Goal: Task Accomplishment & Management: Use online tool/utility

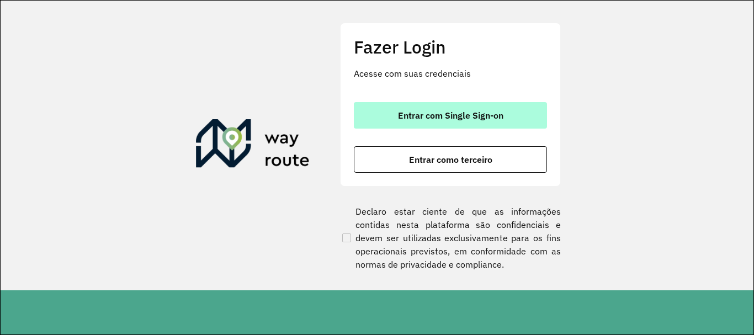
click at [478, 111] on span "Entrar com Single Sign-on" at bounding box center [450, 115] width 105 height 9
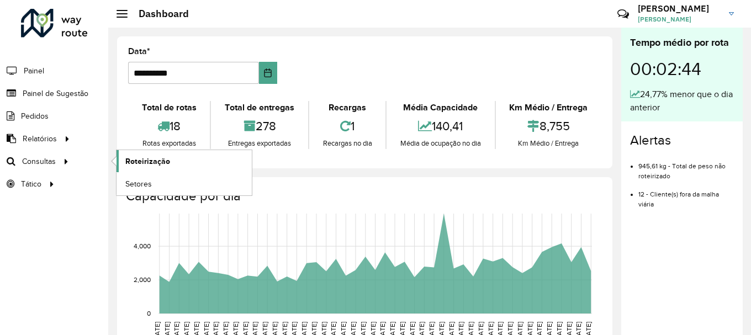
click at [135, 158] on span "Roteirização" at bounding box center [147, 162] width 45 height 12
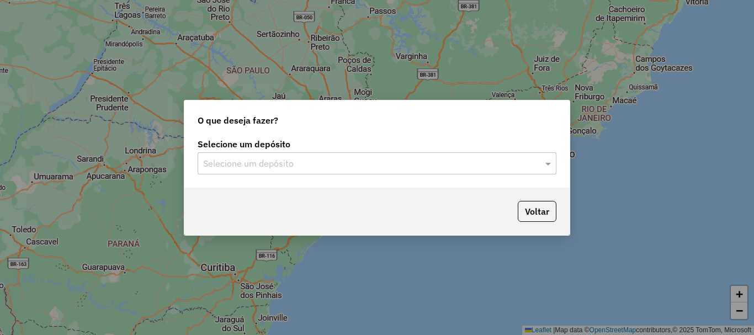
click at [358, 161] on input "text" at bounding box center [366, 163] width 326 height 13
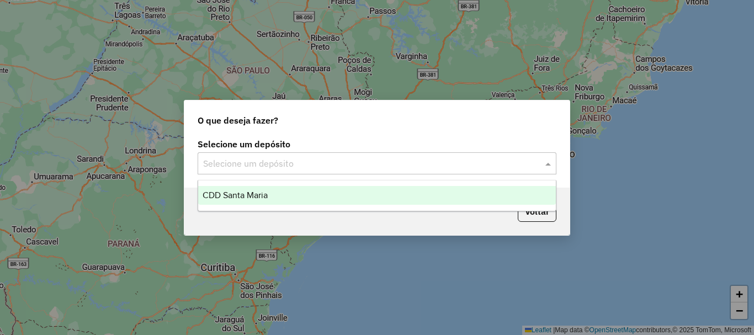
click at [279, 201] on div "CDD Santa Maria" at bounding box center [377, 195] width 358 height 19
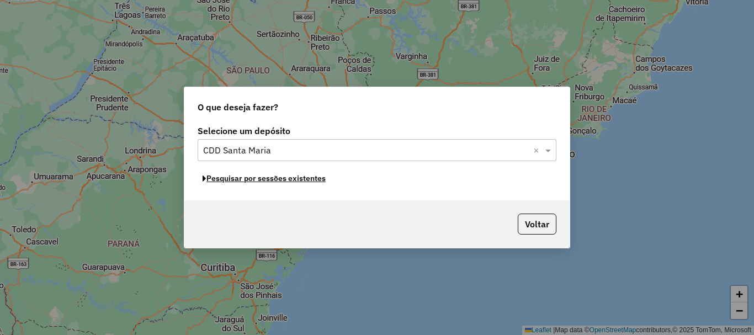
click at [293, 179] on button "Pesquisar por sessões existentes" at bounding box center [264, 178] width 133 height 17
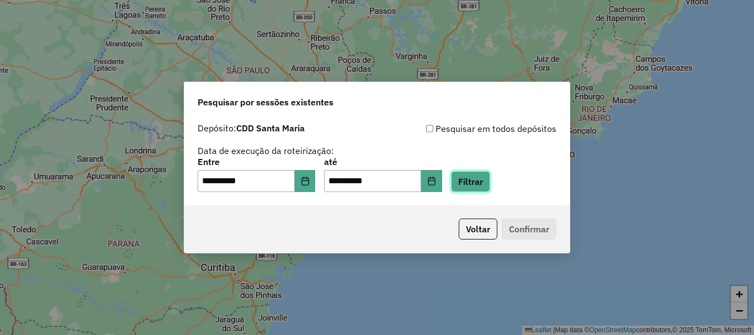
click at [488, 182] on button "Filtrar" at bounding box center [470, 181] width 39 height 21
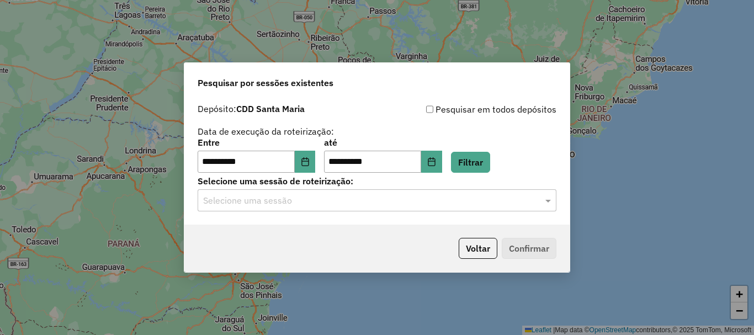
click at [281, 198] on input "text" at bounding box center [366, 200] width 326 height 13
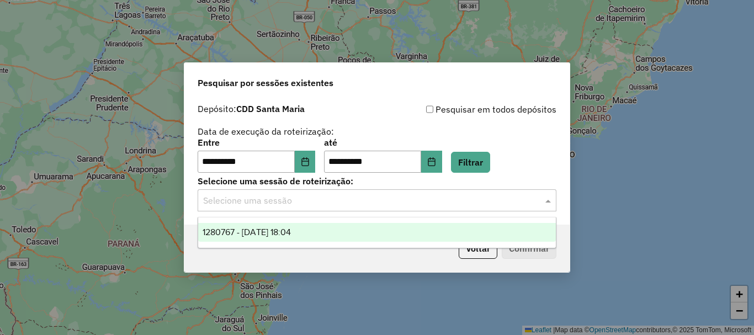
click at [291, 230] on span "1280767 - 23/09/2025 18:04" at bounding box center [247, 232] width 88 height 9
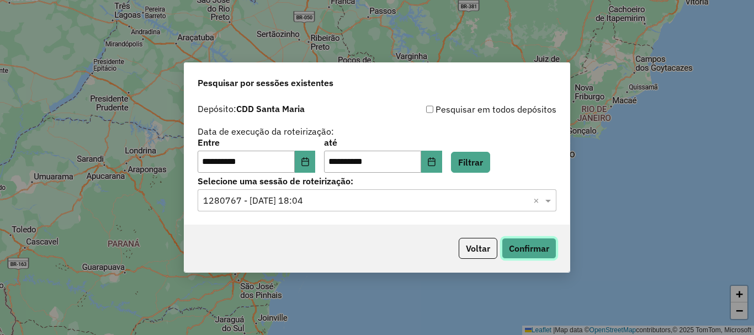
click at [554, 246] on button "Confirmar" at bounding box center [529, 248] width 55 height 21
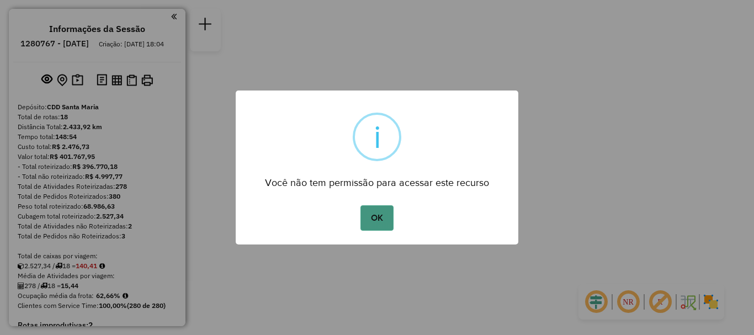
click at [380, 215] on button "OK" at bounding box center [377, 217] width 33 height 25
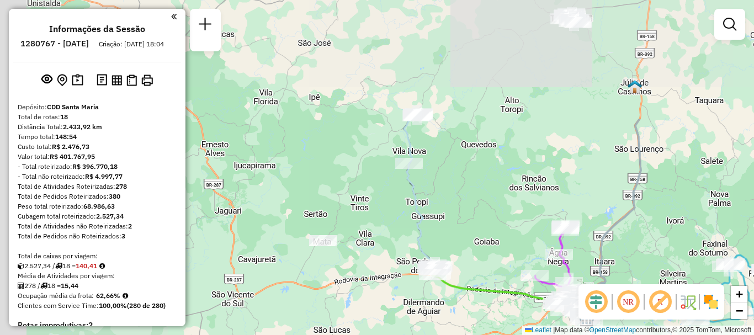
drag, startPoint x: 279, startPoint y: 122, endPoint x: 489, endPoint y: 274, distance: 259.4
click at [489, 274] on div "Janela de atendimento Grade de atendimento Capacidade Transportadoras Veículos …" at bounding box center [377, 167] width 754 height 335
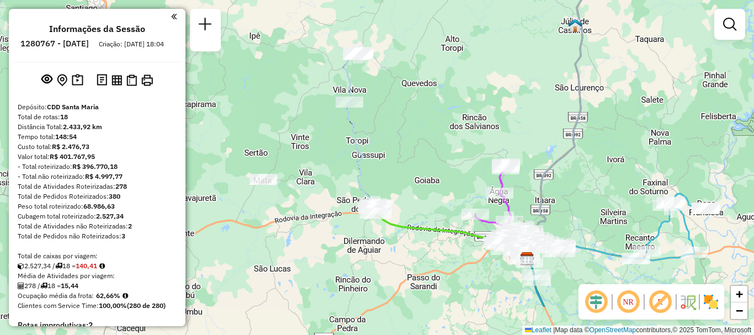
drag, startPoint x: 520, startPoint y: 173, endPoint x: 384, endPoint y: 35, distance: 194.1
click at [376, 16] on div "Janela de atendimento Grade de atendimento Capacidade Transportadoras Veículos …" at bounding box center [377, 167] width 754 height 335
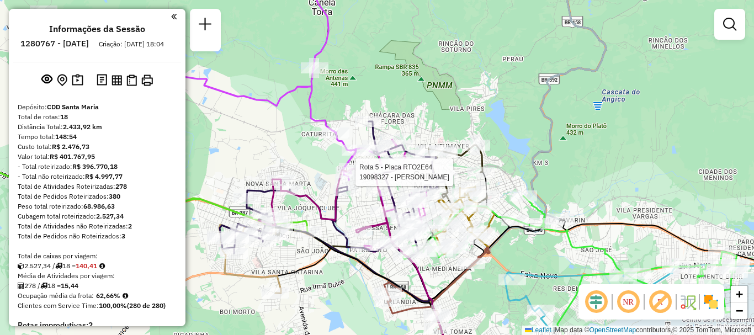
select select "**********"
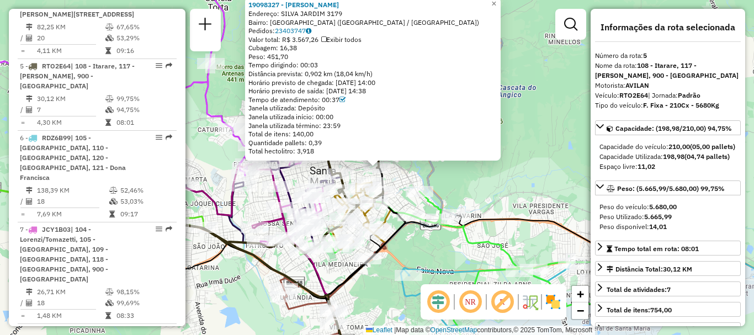
scroll to position [700, 0]
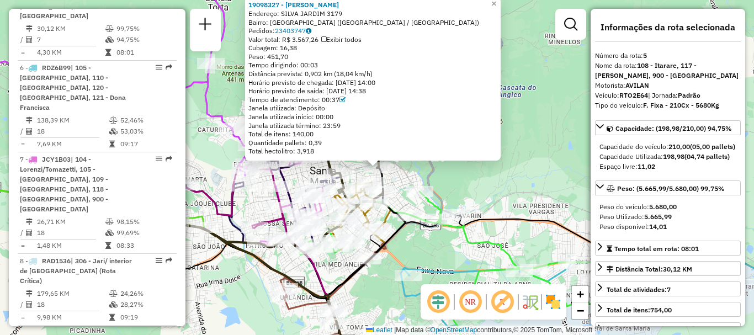
click at [541, 123] on div "19098327 - LEANDRO BORBA DA SIL Endereço: SILVA JARDIM 3179 Bairro: NOSSA SENHO…" at bounding box center [377, 167] width 754 height 335
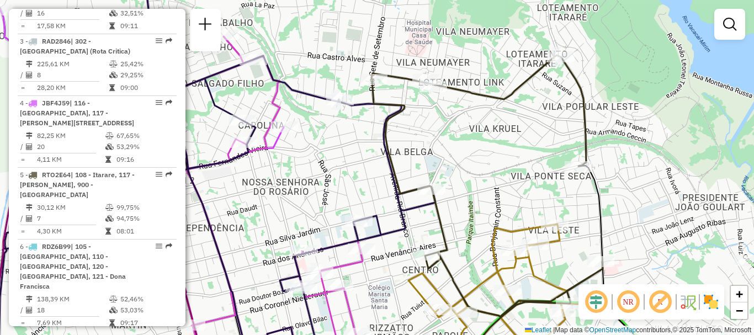
scroll to position [411, 0]
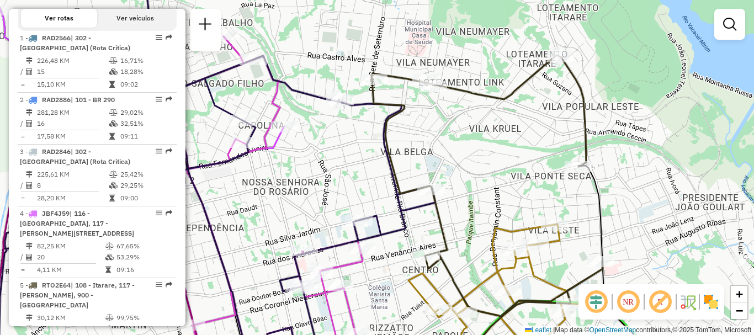
drag, startPoint x: 356, startPoint y: 174, endPoint x: 448, endPoint y: 126, distance: 103.2
click at [448, 126] on div "Janela de atendimento Grade de atendimento Capacidade Transportadoras Veículos …" at bounding box center [377, 167] width 754 height 335
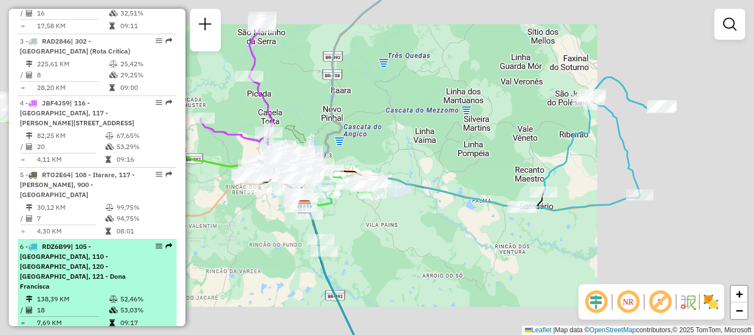
scroll to position [742, 0]
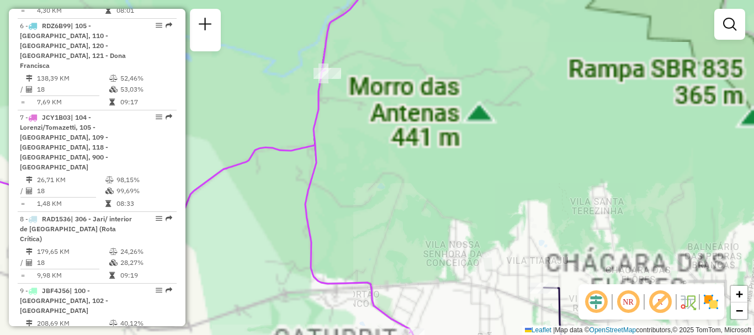
drag, startPoint x: 426, startPoint y: 183, endPoint x: 287, endPoint y: 28, distance: 208.0
click at [295, 35] on div "Janela de atendimento Grade de atendimento Capacidade Transportadoras Veículos …" at bounding box center [377, 167] width 754 height 335
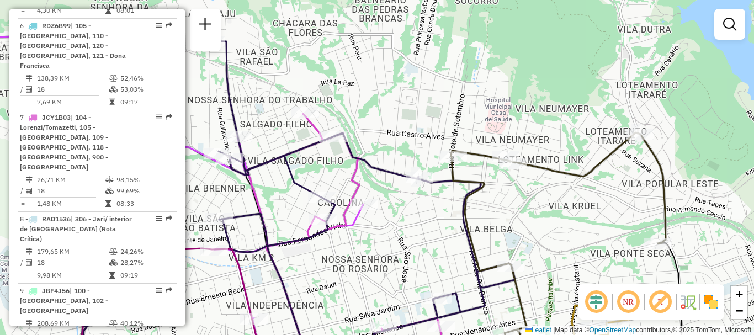
drag, startPoint x: 527, startPoint y: 124, endPoint x: 457, endPoint y: 103, distance: 73.4
click at [457, 103] on div "Rota 5 - Placa RTO2E64 19006755 - SUPERMERCADO FERRARI Janela de atendimento Gr…" at bounding box center [377, 167] width 754 height 335
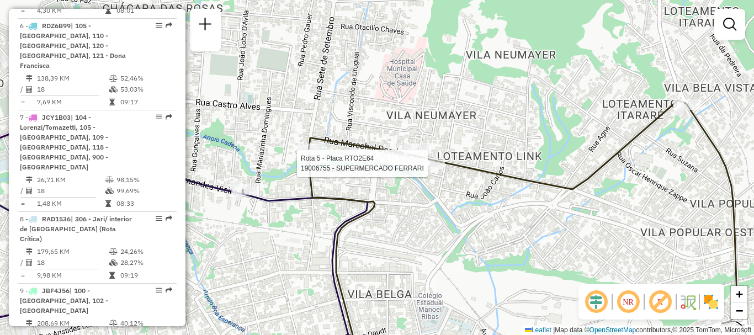
click at [429, 169] on div at bounding box center [431, 163] width 28 height 11
select select "**********"
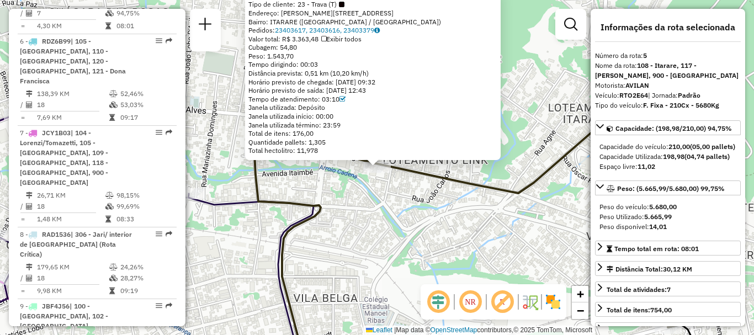
scroll to position [700, 0]
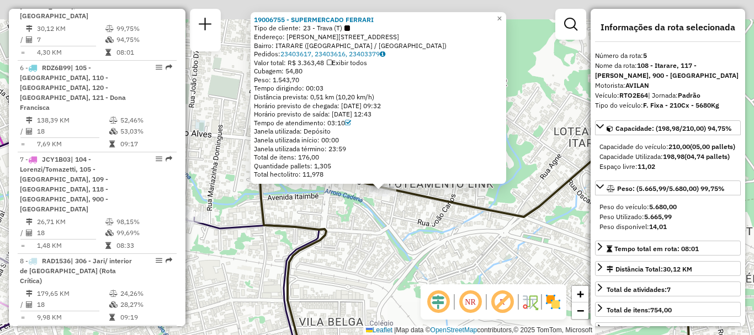
drag, startPoint x: 524, startPoint y: 49, endPoint x: 529, endPoint y: 72, distance: 23.2
click at [529, 72] on div "19006755 - SUPERMERCADO FERRARI Tipo de cliente: 23 - Trava (T) Endereço: R Mar…" at bounding box center [377, 167] width 754 height 335
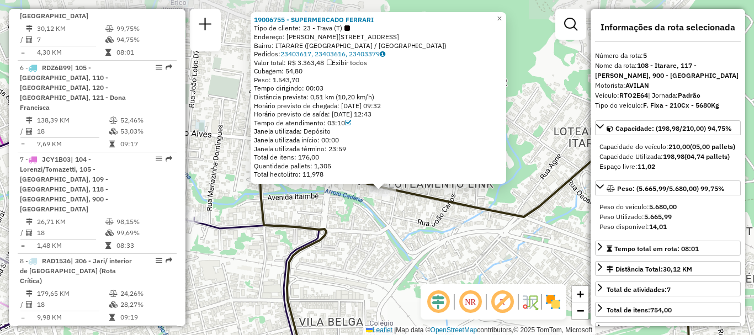
click at [532, 73] on div "19006755 - SUPERMERCADO FERRARI Tipo de cliente: 23 - Trava (T) Endereço: R Mar…" at bounding box center [377, 167] width 754 height 335
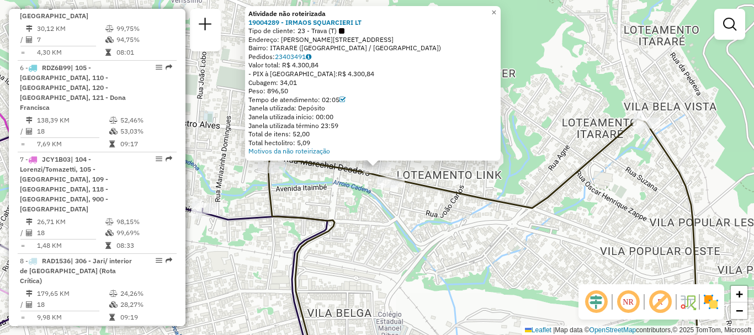
click at [549, 75] on div "Atividade não roteirizada 19004289 - IRMAOS SQUARCIERI LT Tipo de cliente: 23 -…" at bounding box center [377, 167] width 754 height 335
click at [452, 213] on div "Atividade não roteirizada 19004289 - IRMAOS SQUARCIERI LT Tipo de cliente: 23 -…" at bounding box center [377, 167] width 754 height 335
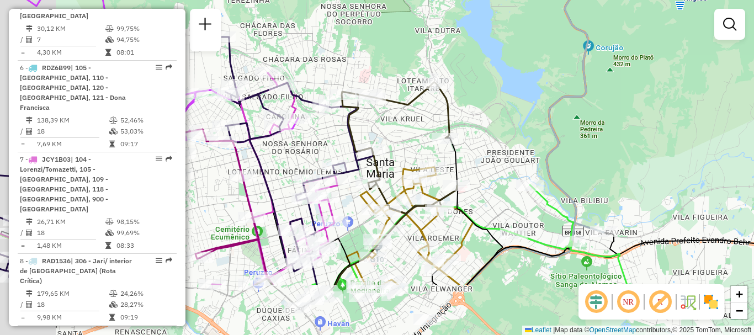
drag, startPoint x: 339, startPoint y: 205, endPoint x: 416, endPoint y: 81, distance: 145.6
click at [416, 81] on div "Janela de atendimento Grade de atendimento Capacidade Transportadoras Veículos …" at bounding box center [377, 167] width 754 height 335
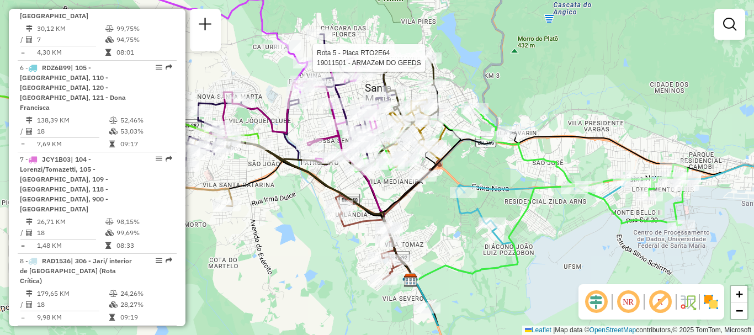
drag, startPoint x: 403, startPoint y: 244, endPoint x: 405, endPoint y: 85, distance: 158.5
click at [405, 85] on icon at bounding box center [420, 182] width 80 height 195
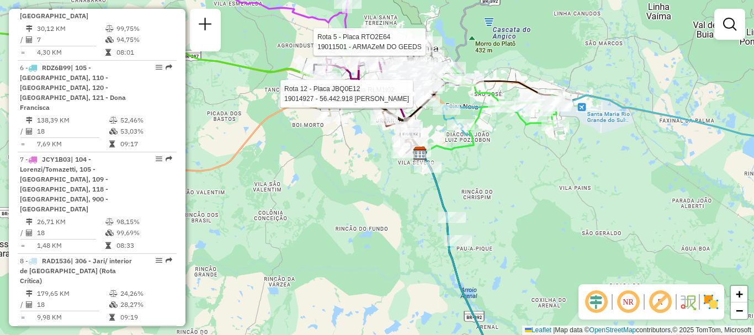
drag, startPoint x: 441, startPoint y: 161, endPoint x: 447, endPoint y: 194, distance: 34.1
click at [447, 194] on div "Rota 5 - Placa RTO2E64 19011501 - ARMAZeM DO GEEDS Rota 13 - Placa RLM1I02 1901…" at bounding box center [377, 167] width 754 height 335
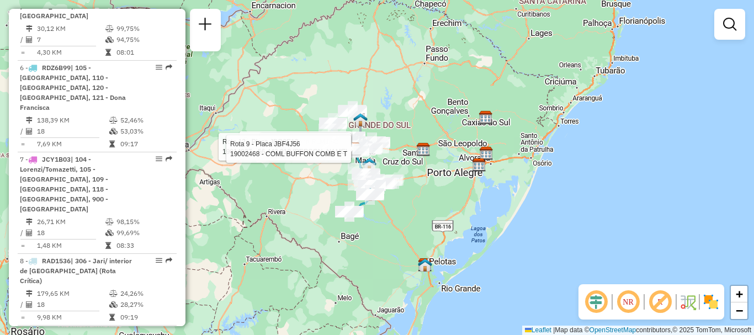
drag, startPoint x: 331, startPoint y: 163, endPoint x: 299, endPoint y: 199, distance: 48.5
click at [299, 199] on div "Rota 5 - Placa RTO2E64 19011501 - ARMAZeM DO GEEDS Rota 13 - Placa RLM1I02 1901…" at bounding box center [377, 167] width 754 height 335
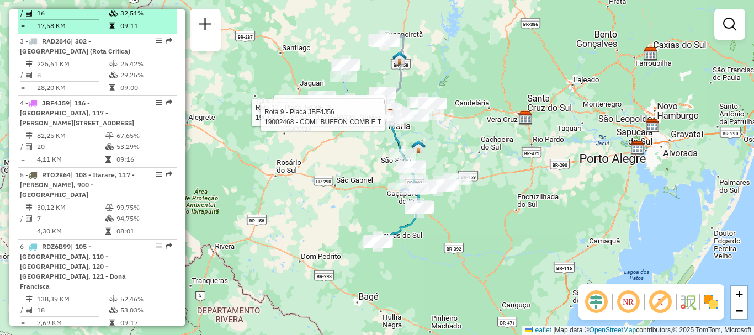
scroll to position [577, 0]
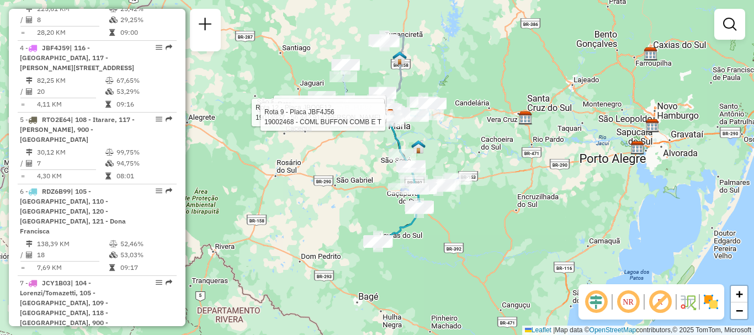
click at [335, 235] on div "Rota 5 - Placa RTO2E64 19011501 - ARMAZeM DO GEEDS Rota 13 - Placa RLM1I02 1901…" at bounding box center [377, 167] width 754 height 335
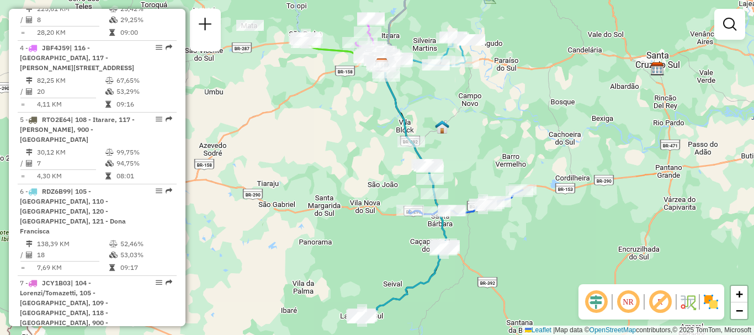
drag, startPoint x: 358, startPoint y: 183, endPoint x: 325, endPoint y: 279, distance: 102.3
click at [325, 279] on div "Janela de atendimento Grade de atendimento Capacidade Transportadoras Veículos …" at bounding box center [377, 167] width 754 height 335
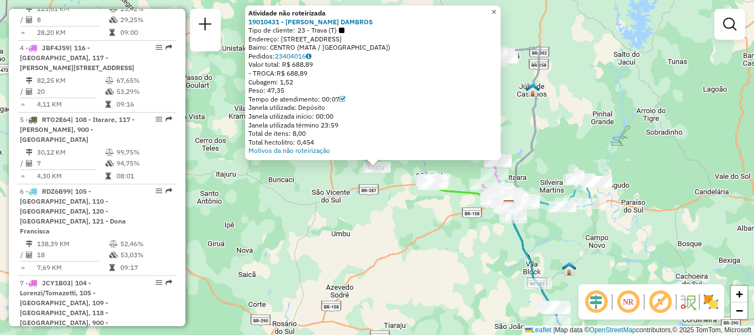
click at [496, 9] on span "×" at bounding box center [493, 11] width 5 height 9
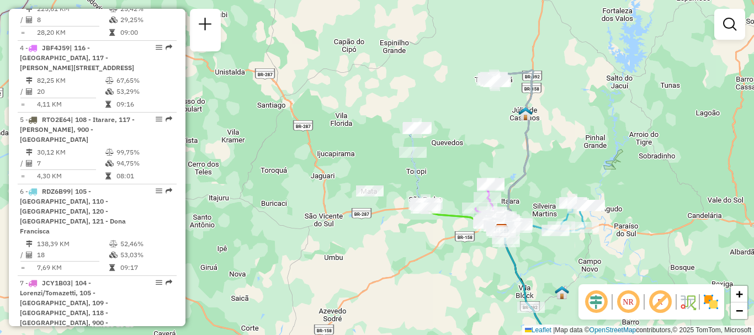
drag, startPoint x: 398, startPoint y: 134, endPoint x: 390, endPoint y: 152, distance: 19.8
click at [390, 152] on div "Janela de atendimento Grade de atendimento Capacidade Transportadoras Veículos …" at bounding box center [377, 167] width 754 height 335
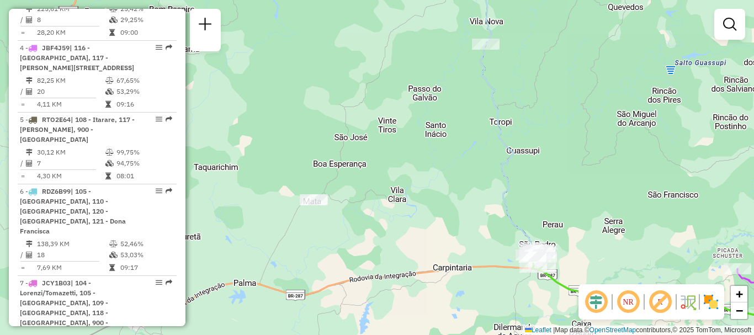
drag, startPoint x: 548, startPoint y: 158, endPoint x: 353, endPoint y: 155, distance: 195.0
click at [353, 155] on div "Janela de atendimento Grade de atendimento Capacidade Transportadoras Veículos …" at bounding box center [377, 167] width 754 height 335
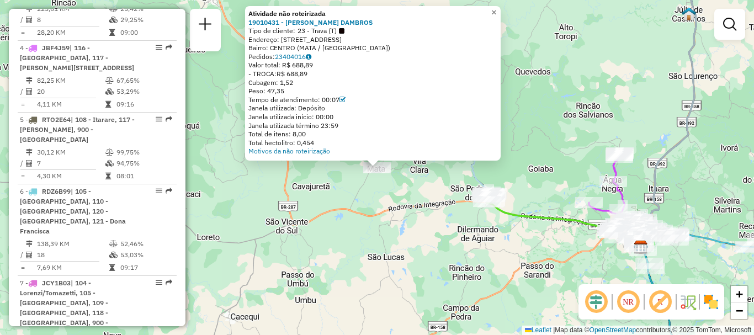
click at [496, 9] on span "×" at bounding box center [493, 12] width 5 height 9
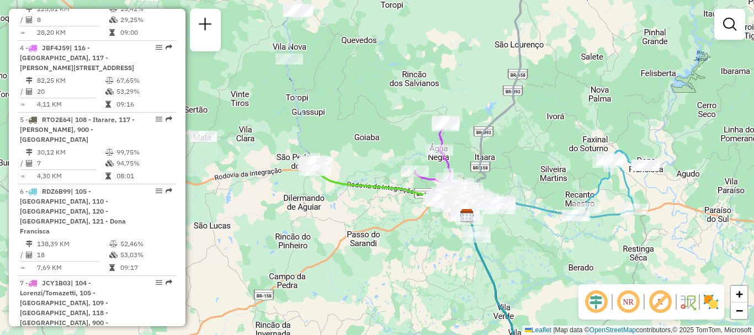
drag, startPoint x: 560, startPoint y: 60, endPoint x: 395, endPoint y: 70, distance: 164.8
click at [385, 29] on div "Janela de atendimento Grade de atendimento Capacidade Transportadoras Veículos …" at bounding box center [377, 167] width 754 height 335
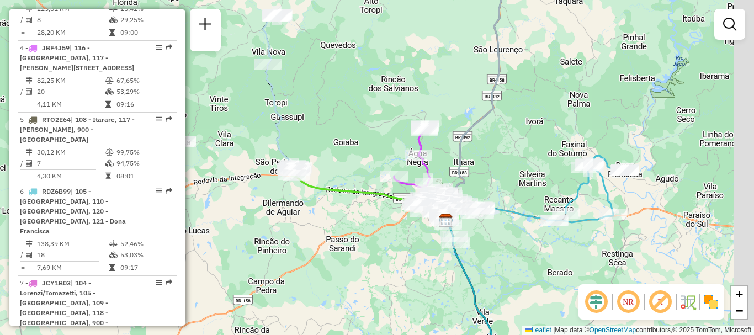
drag, startPoint x: 351, startPoint y: 223, endPoint x: 335, endPoint y: 172, distance: 53.6
click at [330, 228] on div "Janela de atendimento Grade de atendimento Capacidade Transportadoras Veículos …" at bounding box center [377, 167] width 754 height 335
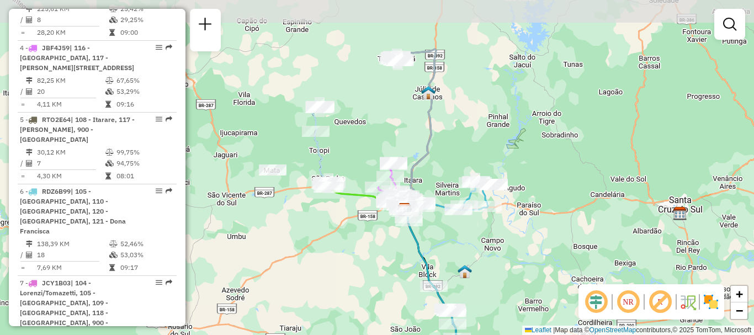
drag, startPoint x: 488, startPoint y: 72, endPoint x: 516, endPoint y: 33, distance: 48.7
click at [504, 96] on div "Janela de atendimento Grade de atendimento Capacidade Transportadoras Veículos …" at bounding box center [377, 167] width 754 height 335
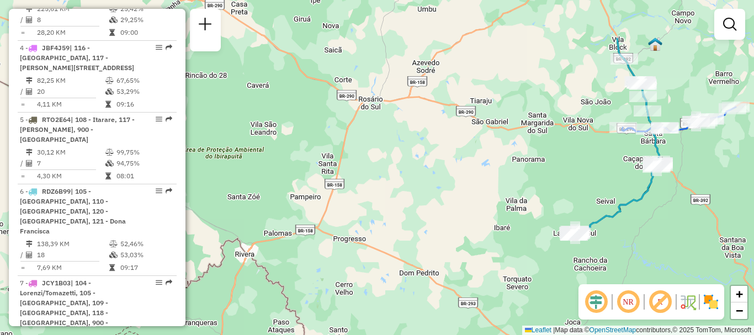
drag, startPoint x: 499, startPoint y: 73, endPoint x: 464, endPoint y: 147, distance: 81.8
click at [464, 147] on div "Janela de atendimento Grade de atendimento Capacidade Transportadoras Veículos …" at bounding box center [377, 167] width 754 height 335
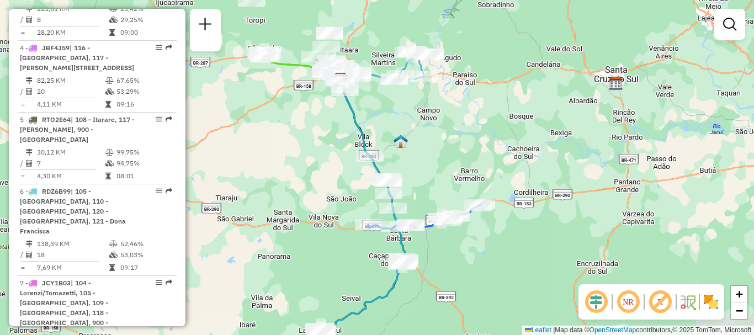
drag, startPoint x: 524, startPoint y: 194, endPoint x: 266, endPoint y: 295, distance: 277.0
click at [266, 295] on div "Janela de atendimento Grade de atendimento Capacidade Transportadoras Veículos …" at bounding box center [377, 167] width 754 height 335
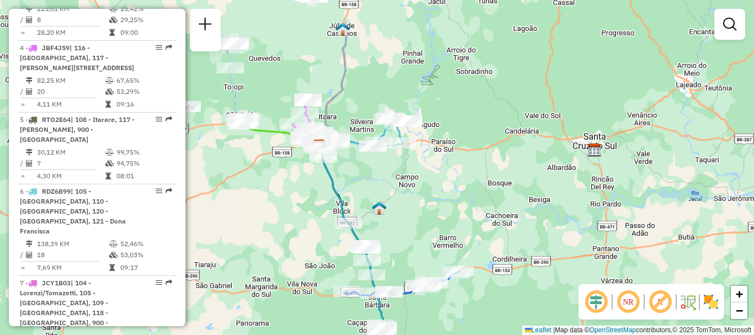
drag, startPoint x: 457, startPoint y: 161, endPoint x: 441, endPoint y: 219, distance: 60.8
click at [441, 219] on div "Janela de atendimento Grade de atendimento Capacidade Transportadoras Veículos …" at bounding box center [377, 167] width 754 height 335
drag, startPoint x: 259, startPoint y: 89, endPoint x: 276, endPoint y: 98, distance: 18.8
click at [276, 98] on div "Rota 4 - Placa JBF4J59 19012017 - ARMAZEM DO GALO Janela de atendimento Grade d…" at bounding box center [377, 167] width 754 height 335
